Goal: Task Accomplishment & Management: Manage account settings

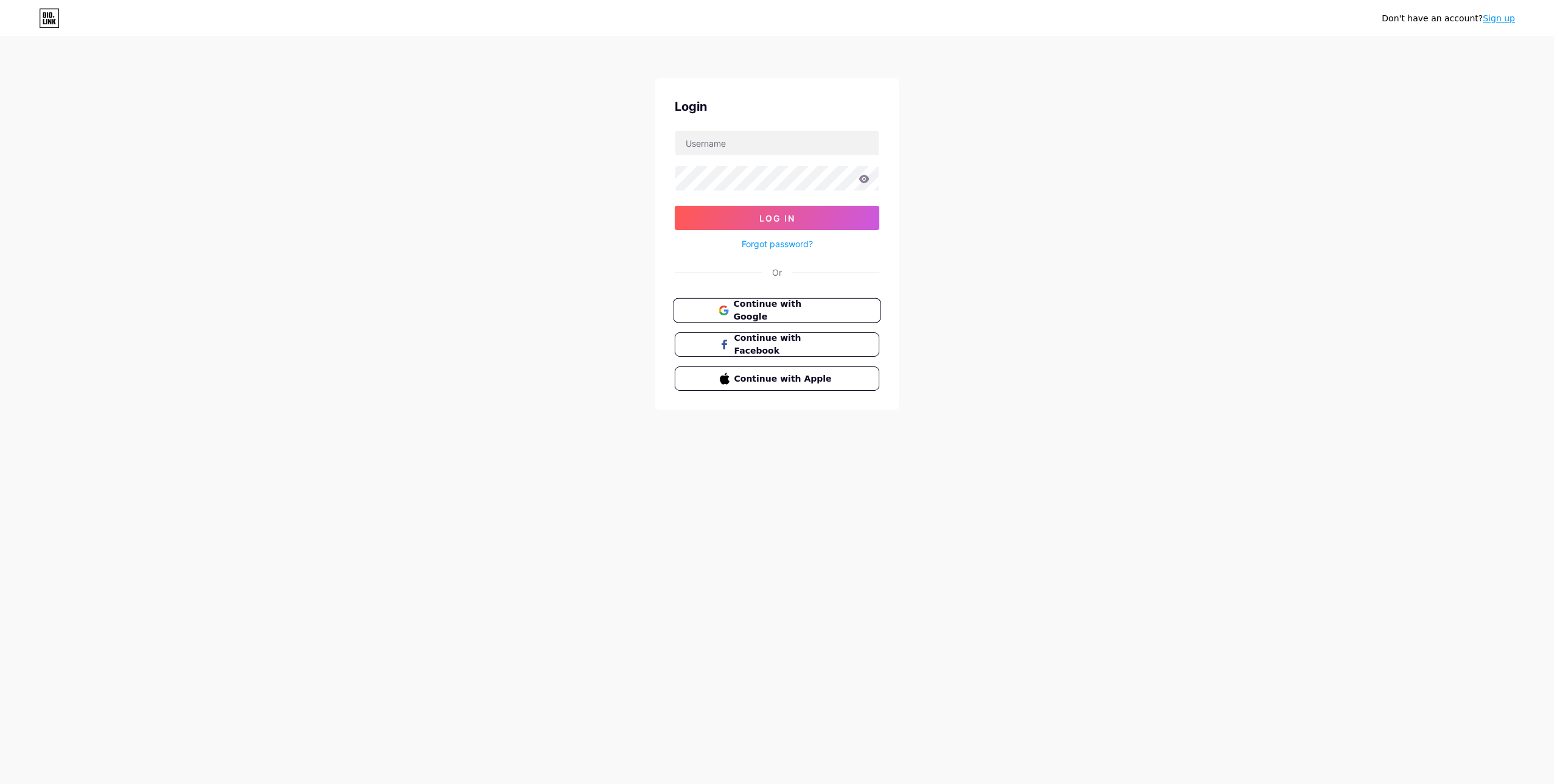
click at [845, 308] on button "Continue with Google" at bounding box center [777, 311] width 208 height 25
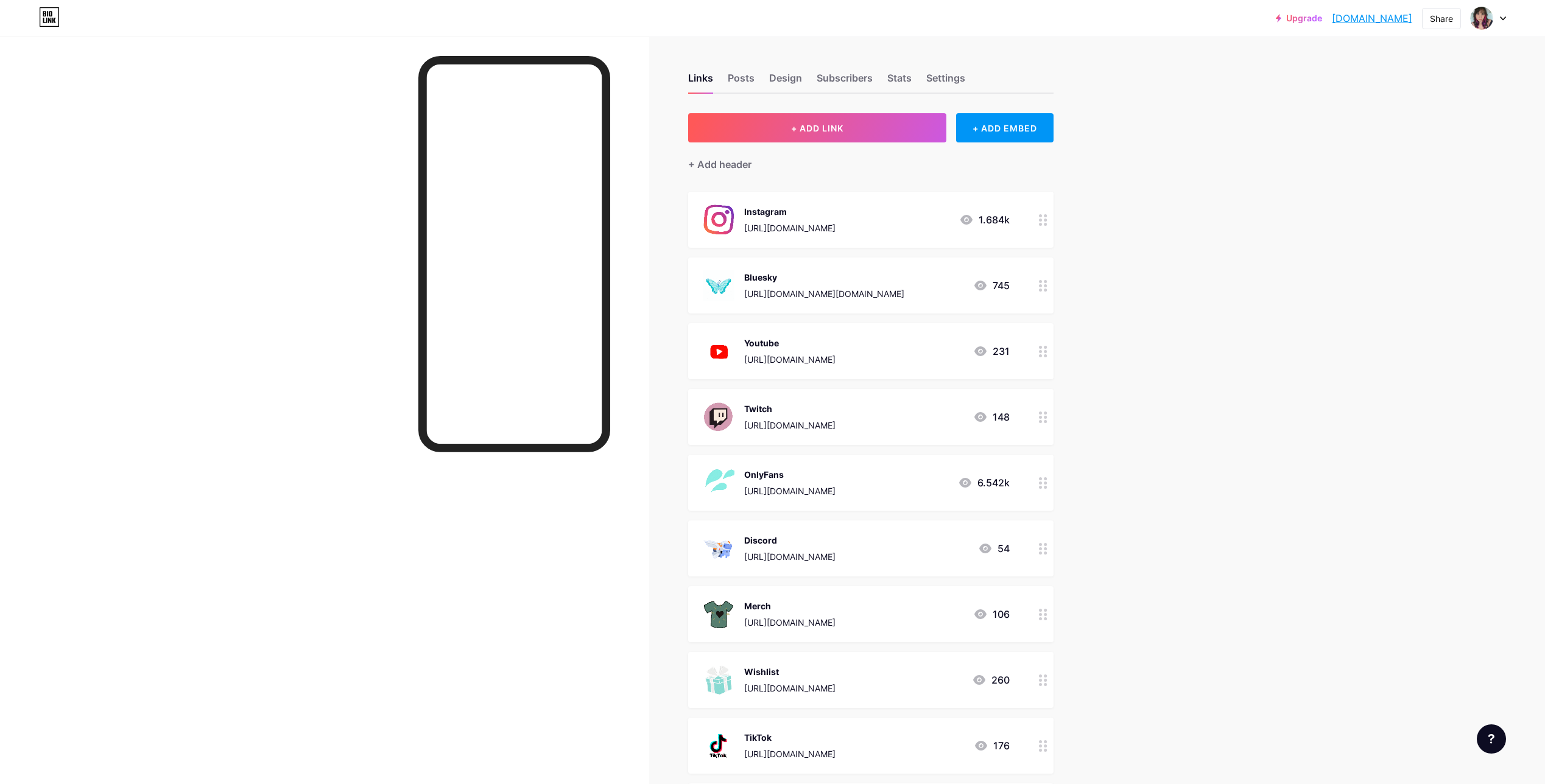
click at [871, 288] on div "[URL][DOMAIN_NAME][DOMAIN_NAME]" at bounding box center [824, 294] width 160 height 13
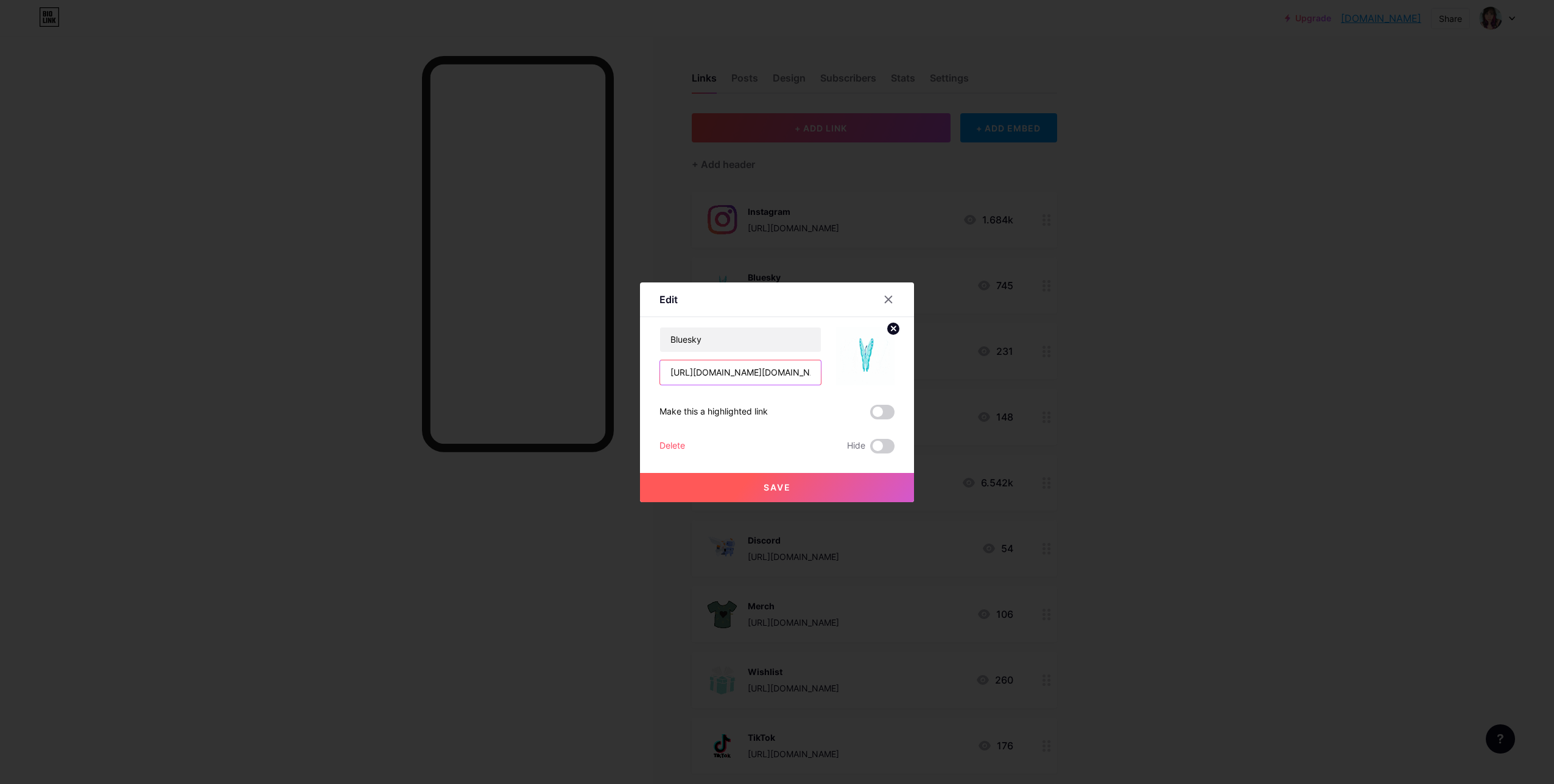
click at [782, 377] on input "https://bsky.app/profile/lolipopgi.bsky.social" at bounding box center [740, 373] width 161 height 24
click at [779, 368] on input "https://bsky.app/profile/lolipopgi.bsky.social" at bounding box center [740, 373] width 161 height 24
paste input "yogscast.com"
type input "https://bsky.app/profile/lolipopgi.yogscast.com"
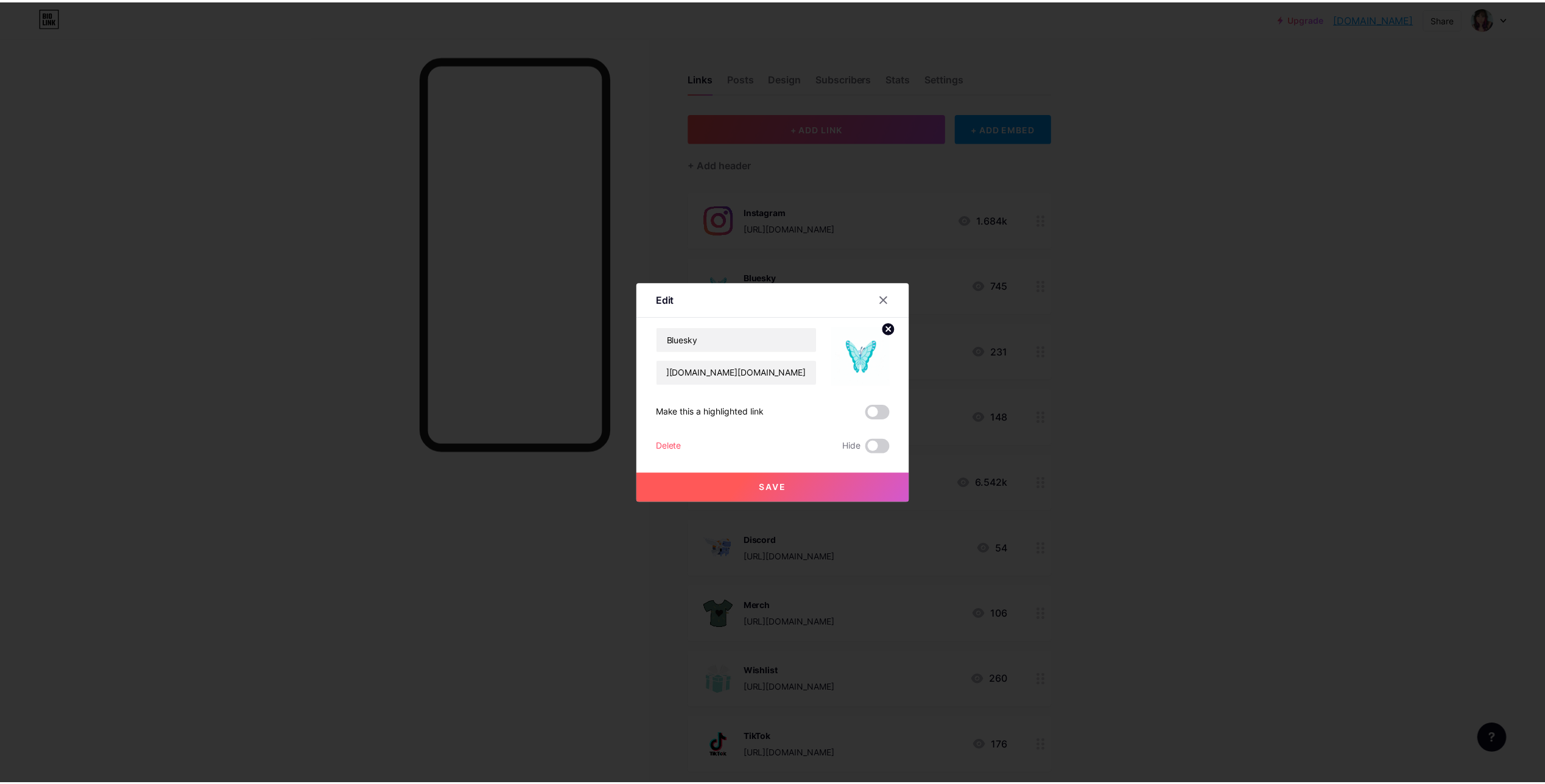
scroll to position [0, 0]
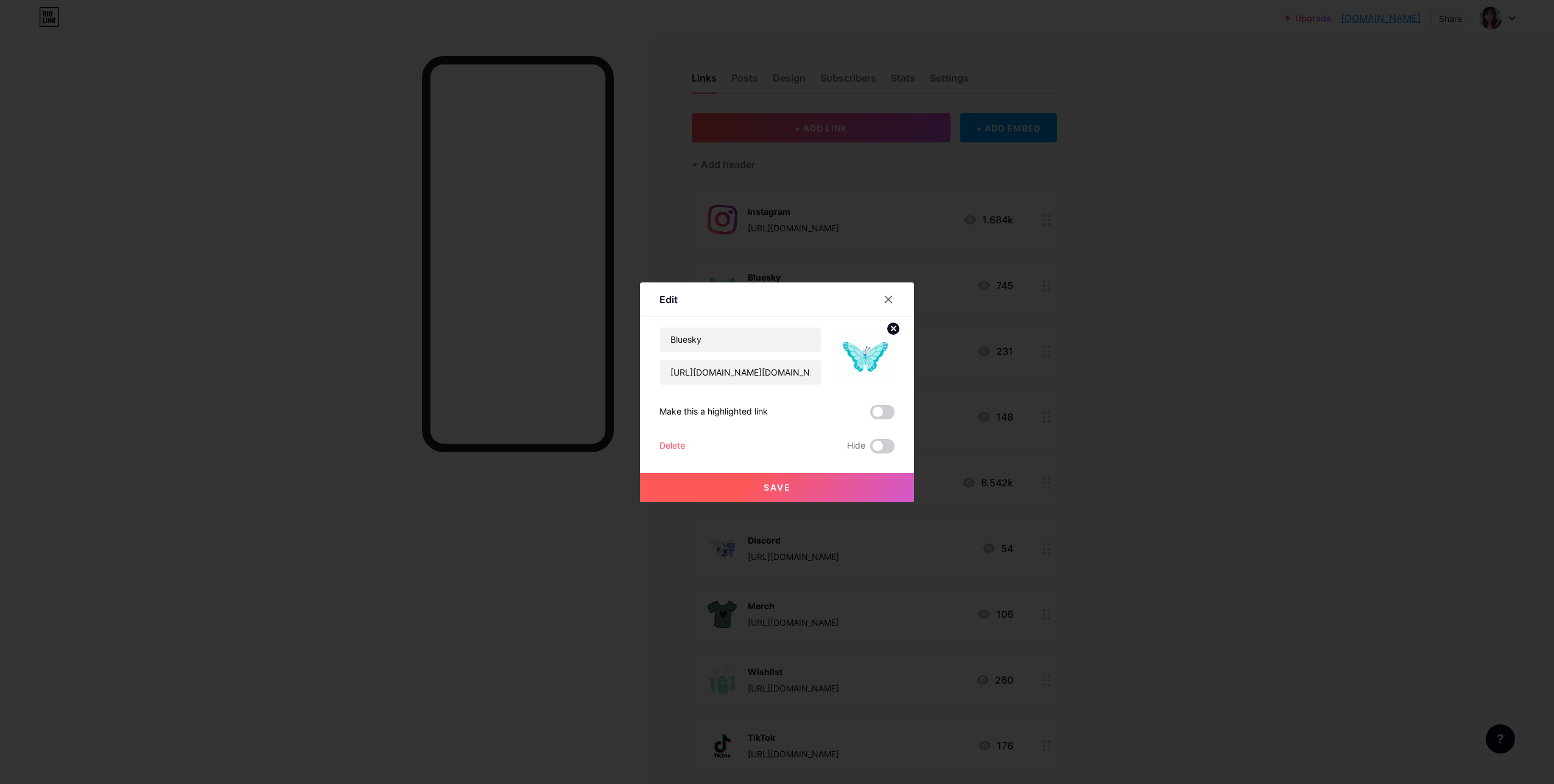
click at [820, 492] on button "Save" at bounding box center [777, 488] width 274 height 29
